Goal: Task Accomplishment & Management: Use online tool/utility

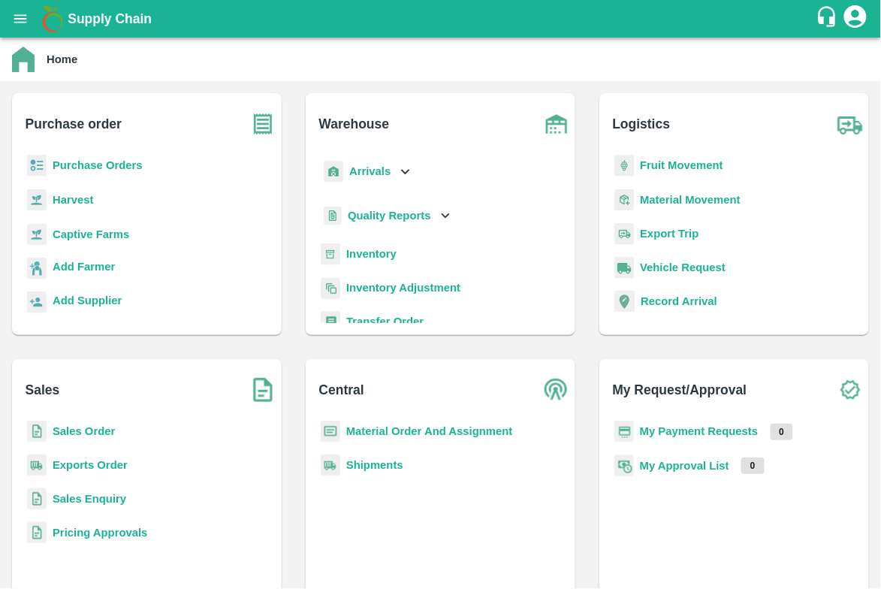
click at [369, 176] on b "Arrivals" at bounding box center [369, 171] width 41 height 12
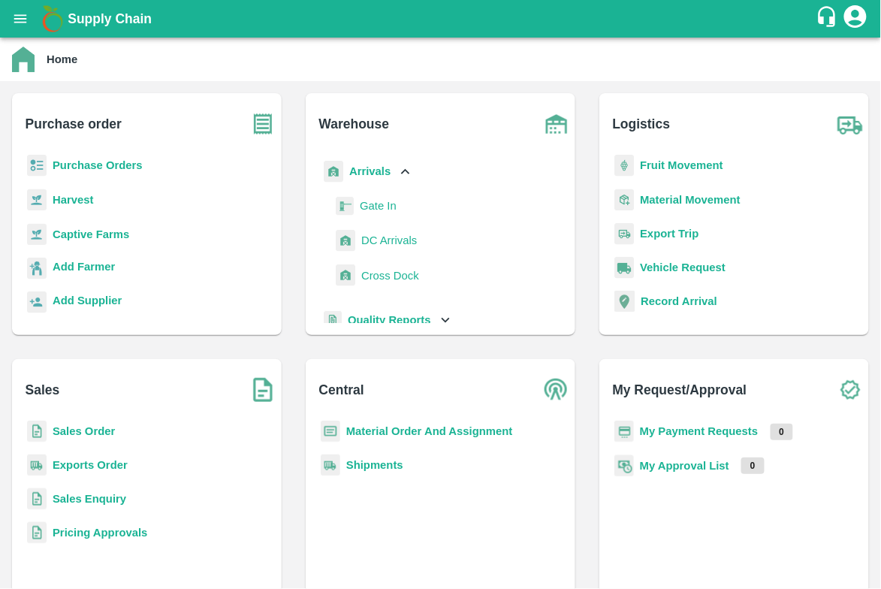
click at [372, 241] on span "DC Arrivals" at bounding box center [389, 240] width 56 height 17
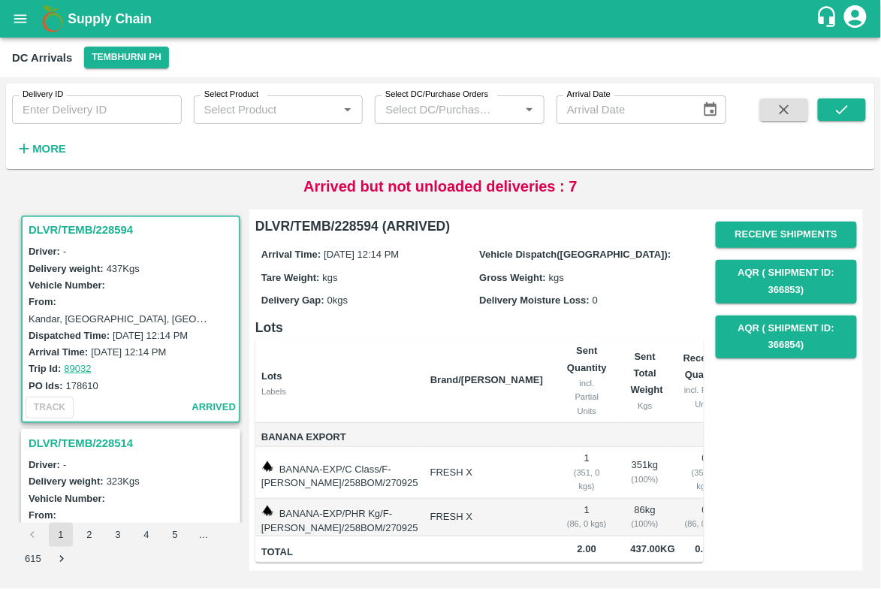
scroll to position [142, 0]
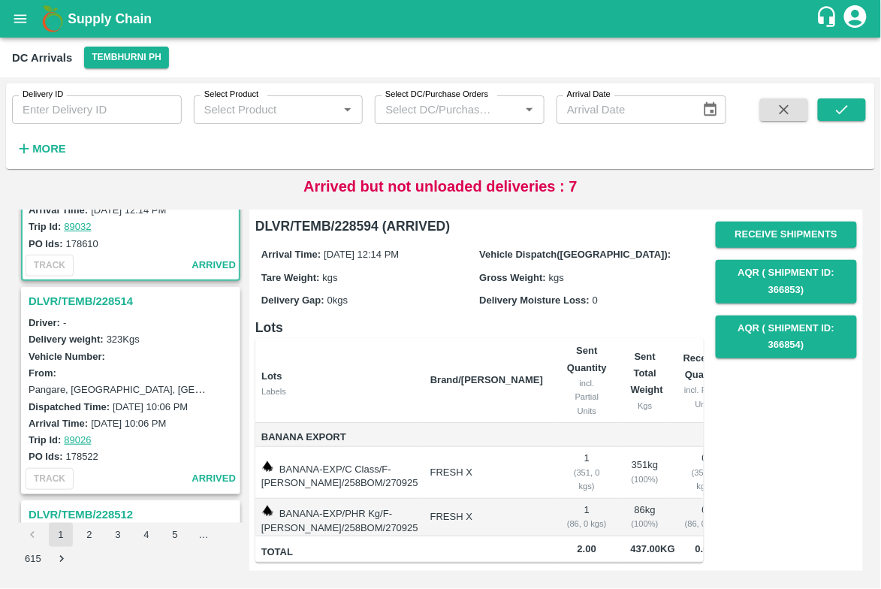
click at [71, 318] on div "Driver: -" at bounding box center [133, 322] width 209 height 17
click at [72, 301] on h3 "DLVR/TEMB/228514" at bounding box center [133, 301] width 209 height 20
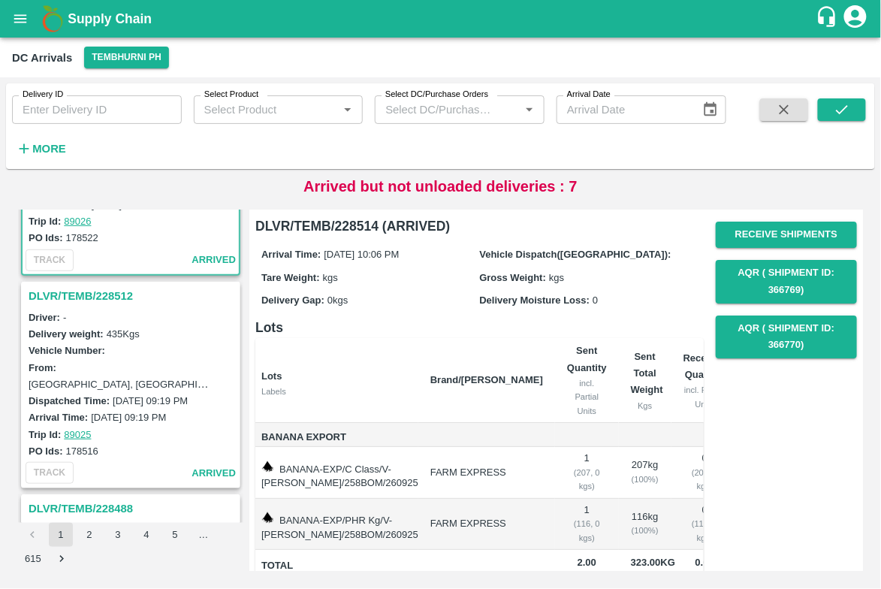
scroll to position [34, 0]
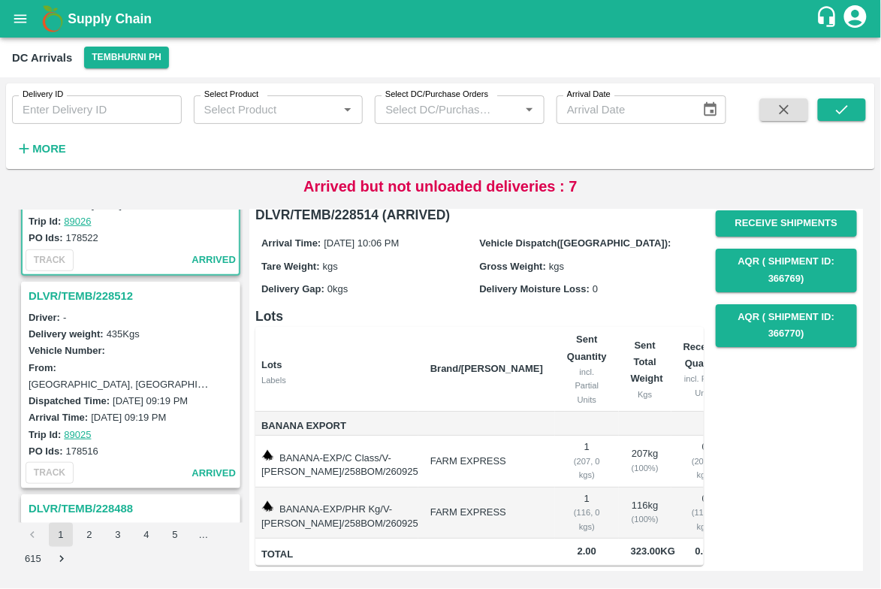
click at [65, 294] on h3 "DLVR/TEMB/228512" at bounding box center [133, 296] width 209 height 20
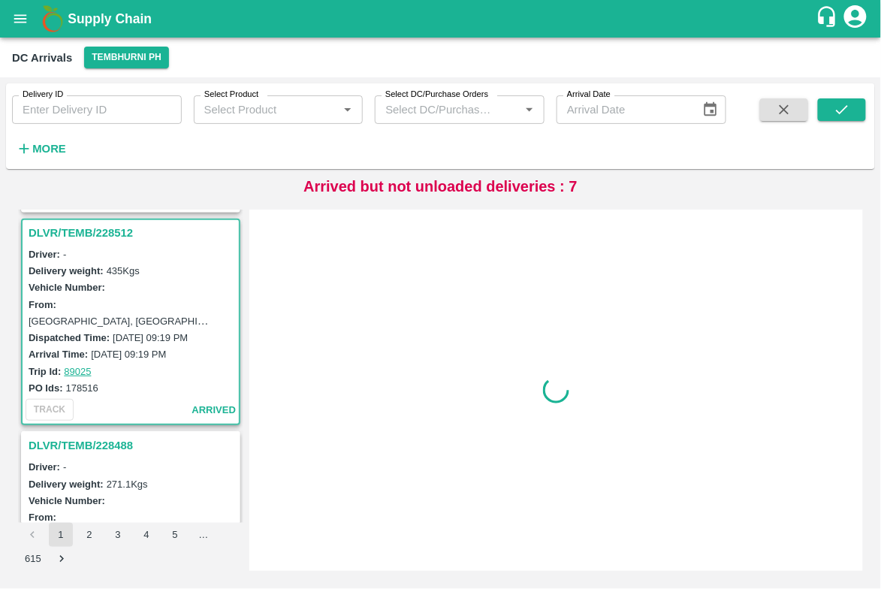
scroll to position [431, 0]
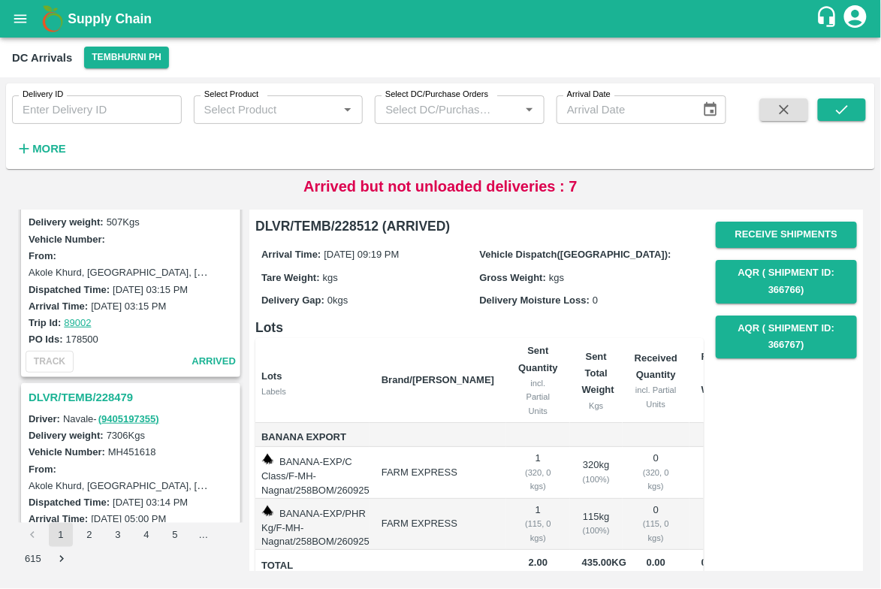
click at [98, 387] on h3 "DLVR/TEMB/228479" at bounding box center [133, 397] width 209 height 20
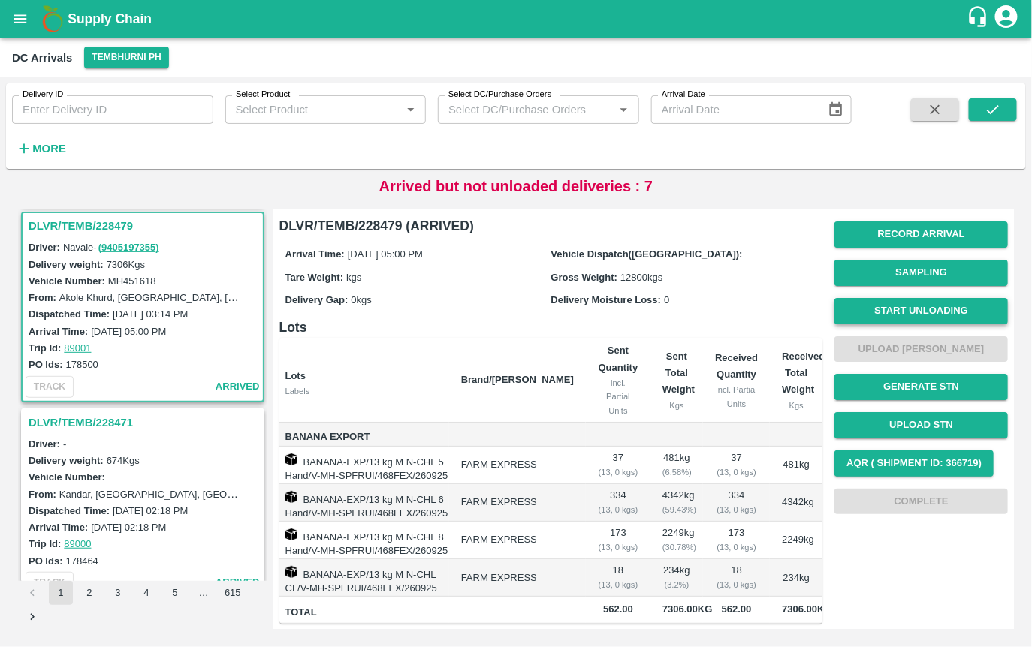
click at [880, 313] on button "Start Unloading" at bounding box center [920, 311] width 173 height 26
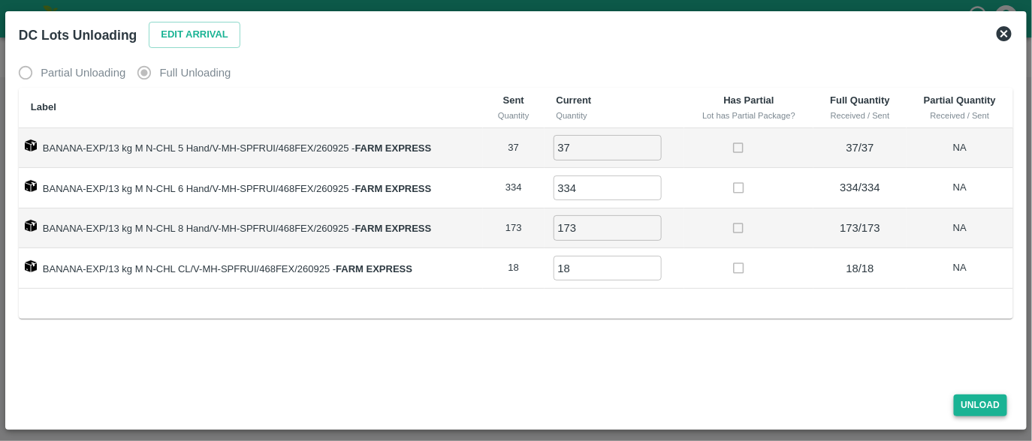
click at [880, 399] on button "Unload" at bounding box center [981, 406] width 54 height 22
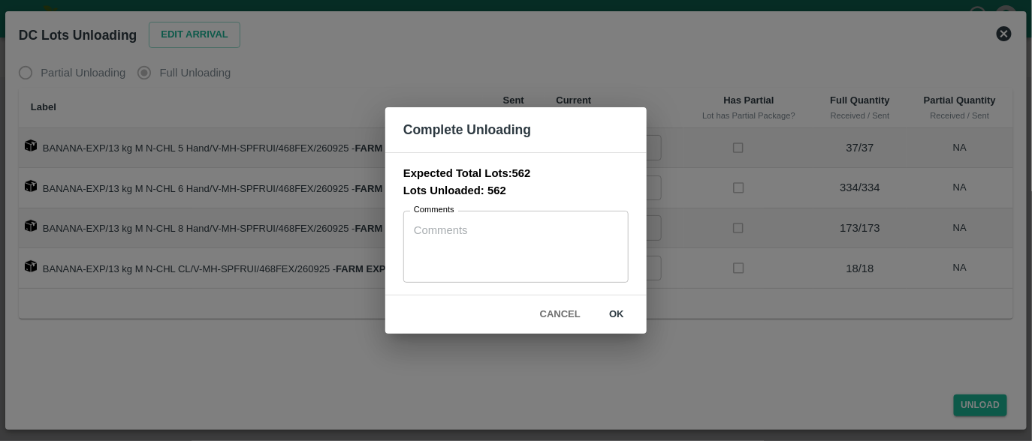
click at [615, 318] on button "ok" at bounding box center [616, 315] width 48 height 26
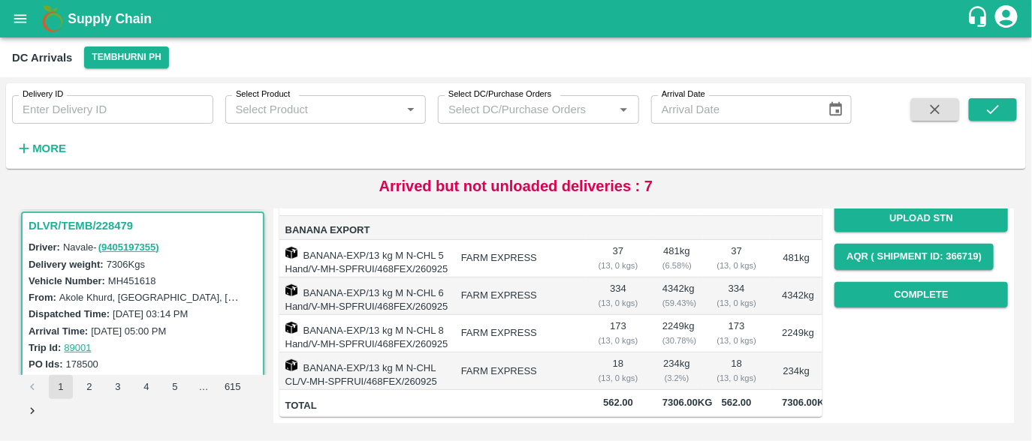
scroll to position [273, 0]
click at [872, 282] on button "Complete" at bounding box center [920, 295] width 173 height 26
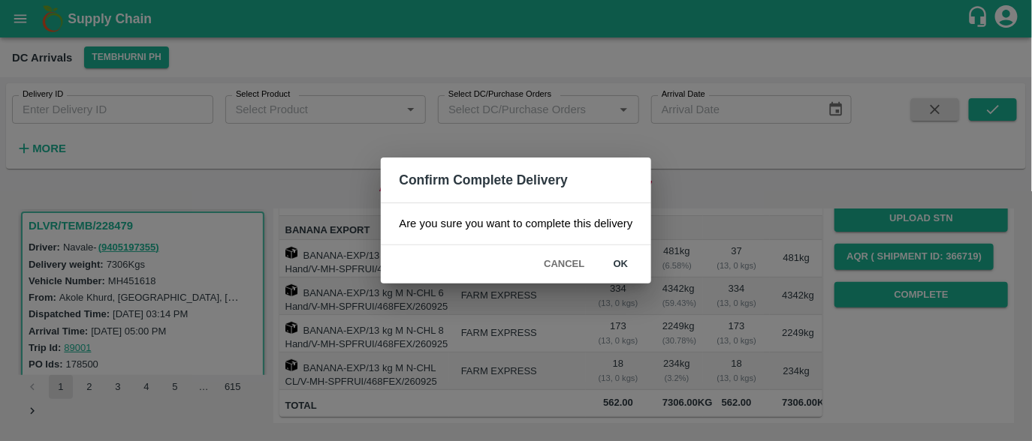
click at [625, 265] on button "ok" at bounding box center [621, 265] width 48 height 26
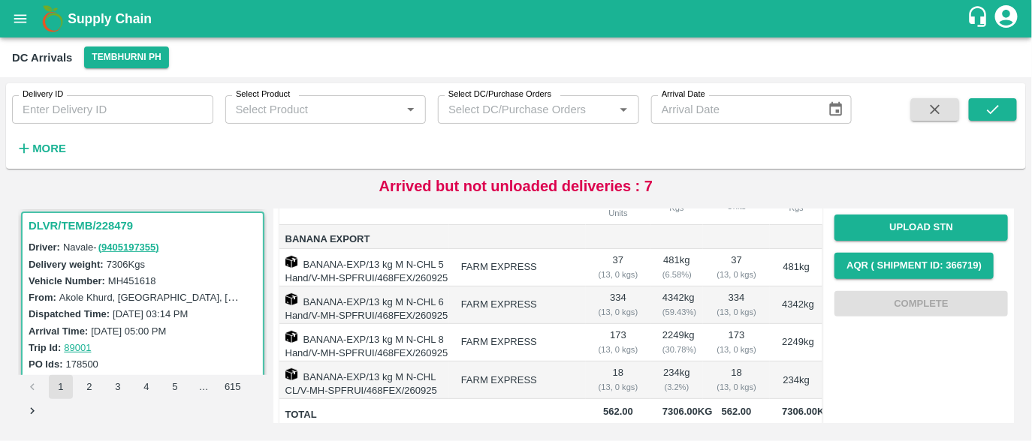
scroll to position [0, 0]
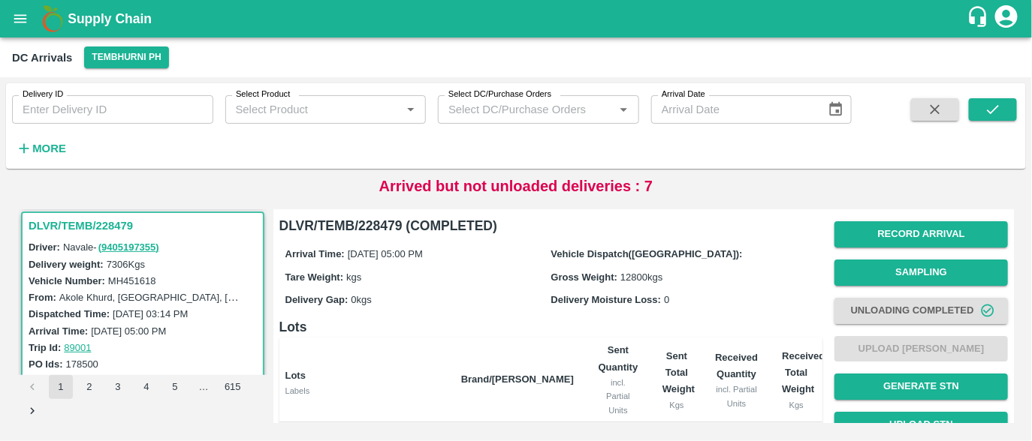
click at [869, 152] on div "Delivery ID Delivery ID Select Product Select Product   * Select DC/Purchase Or…" at bounding box center [516, 126] width 1020 height 74
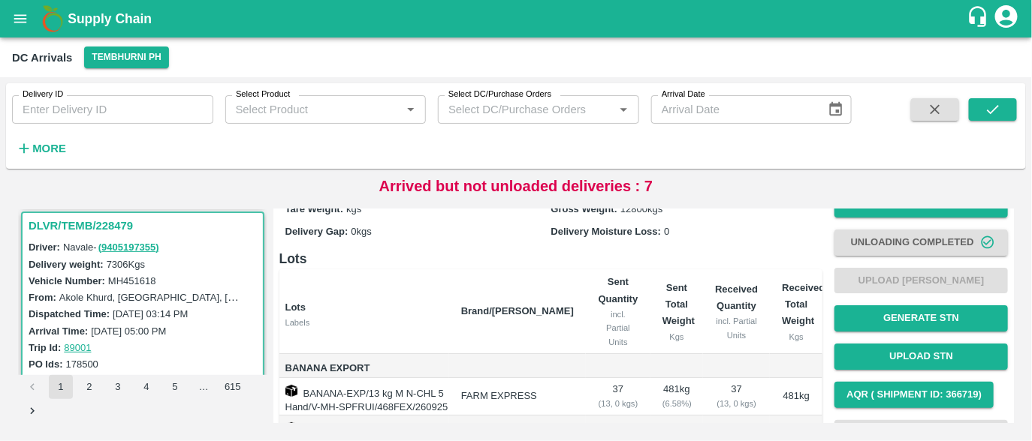
scroll to position [81, 0]
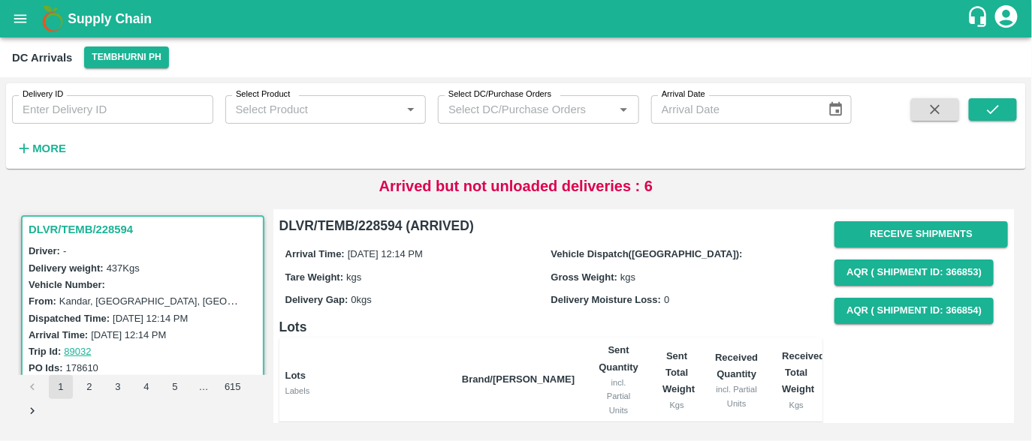
click at [125, 111] on input "Delivery ID" at bounding box center [112, 109] width 201 height 29
paste input "228479"
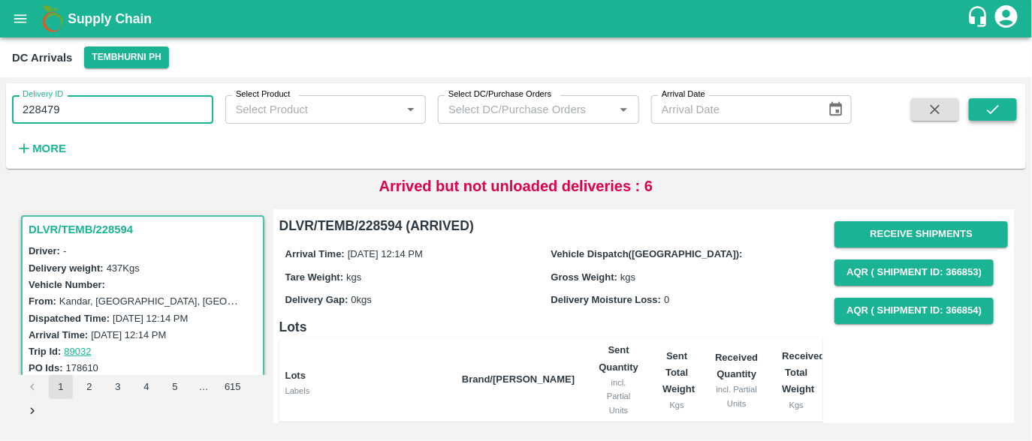
type input "228479"
click at [1005, 100] on button "submit" at bounding box center [993, 109] width 48 height 23
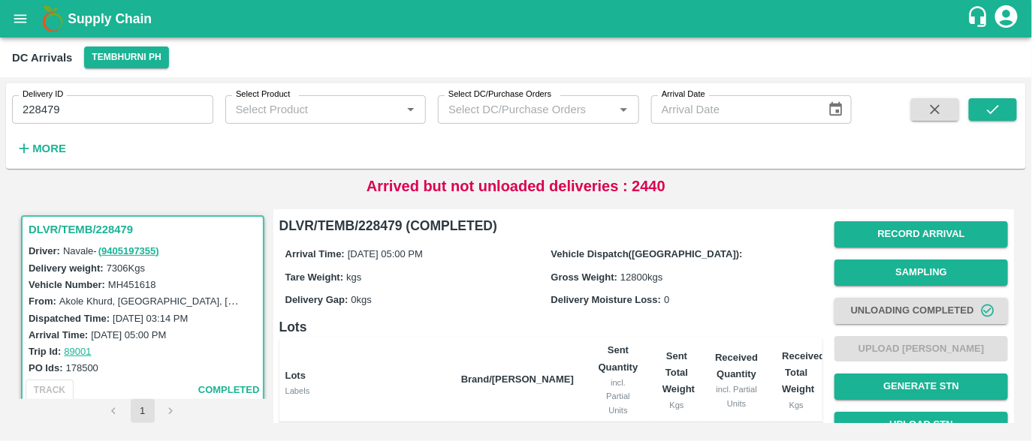
click at [897, 306] on button "Unloading Completed" at bounding box center [920, 311] width 173 height 26
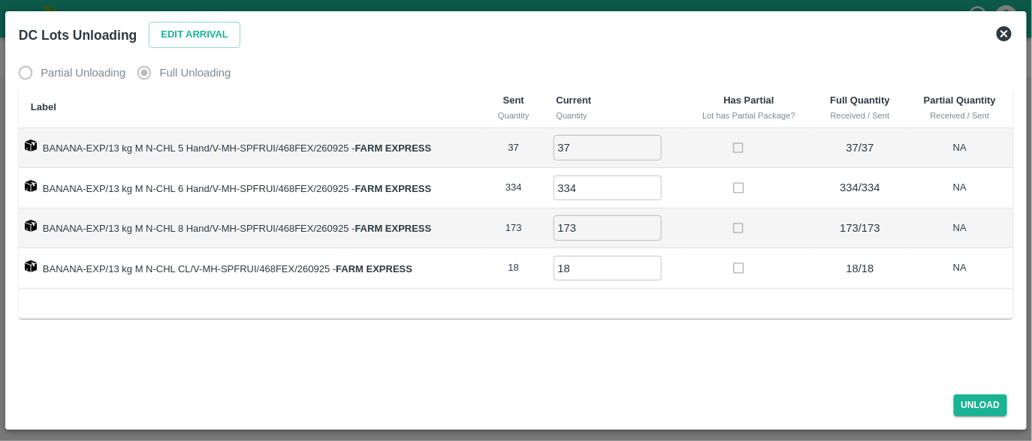
click at [1005, 29] on icon at bounding box center [1003, 33] width 15 height 15
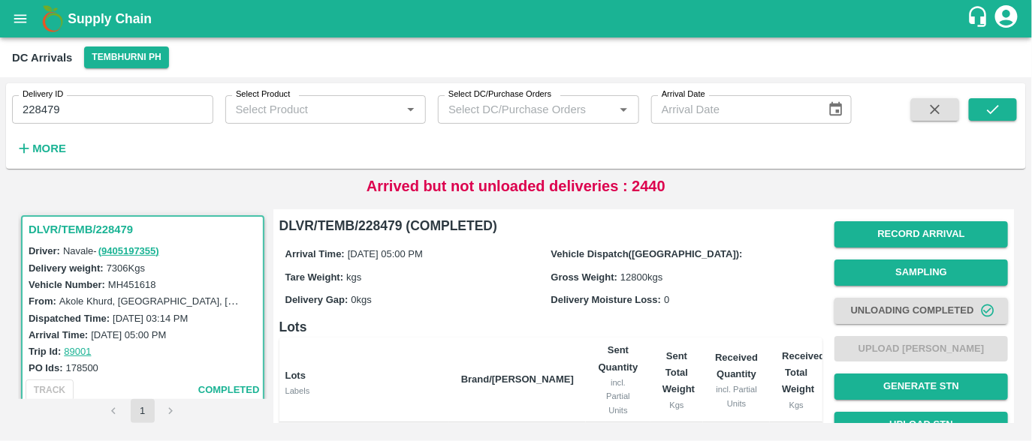
click at [381, 226] on h6 "DLVR/TEMB/228479 (COMPLETED)" at bounding box center [551, 225] width 544 height 21
copy h6 "228479"
click at [528, 321] on h6 "Lots" at bounding box center [551, 327] width 544 height 21
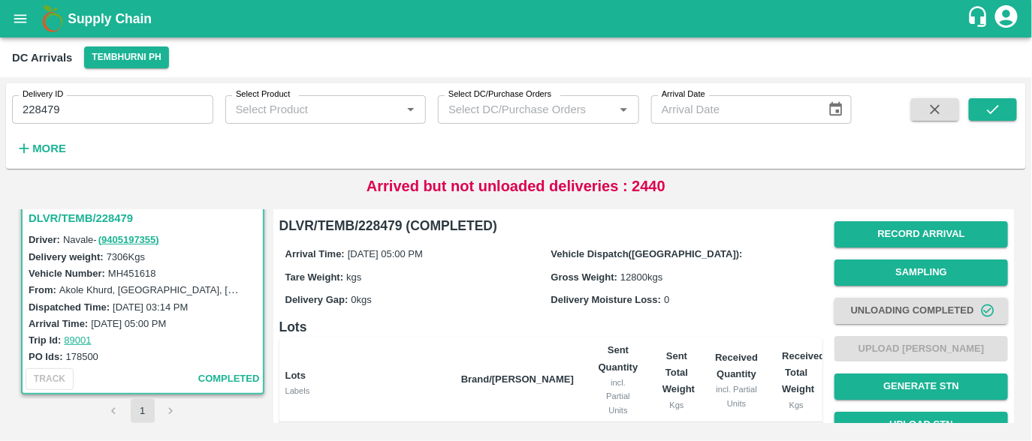
click at [79, 353] on label "178500" at bounding box center [82, 356] width 32 height 11
copy label "178500"
click at [348, 359] on th "Lots Labels" at bounding box center [364, 380] width 170 height 85
